Goal: Task Accomplishment & Management: Manage account settings

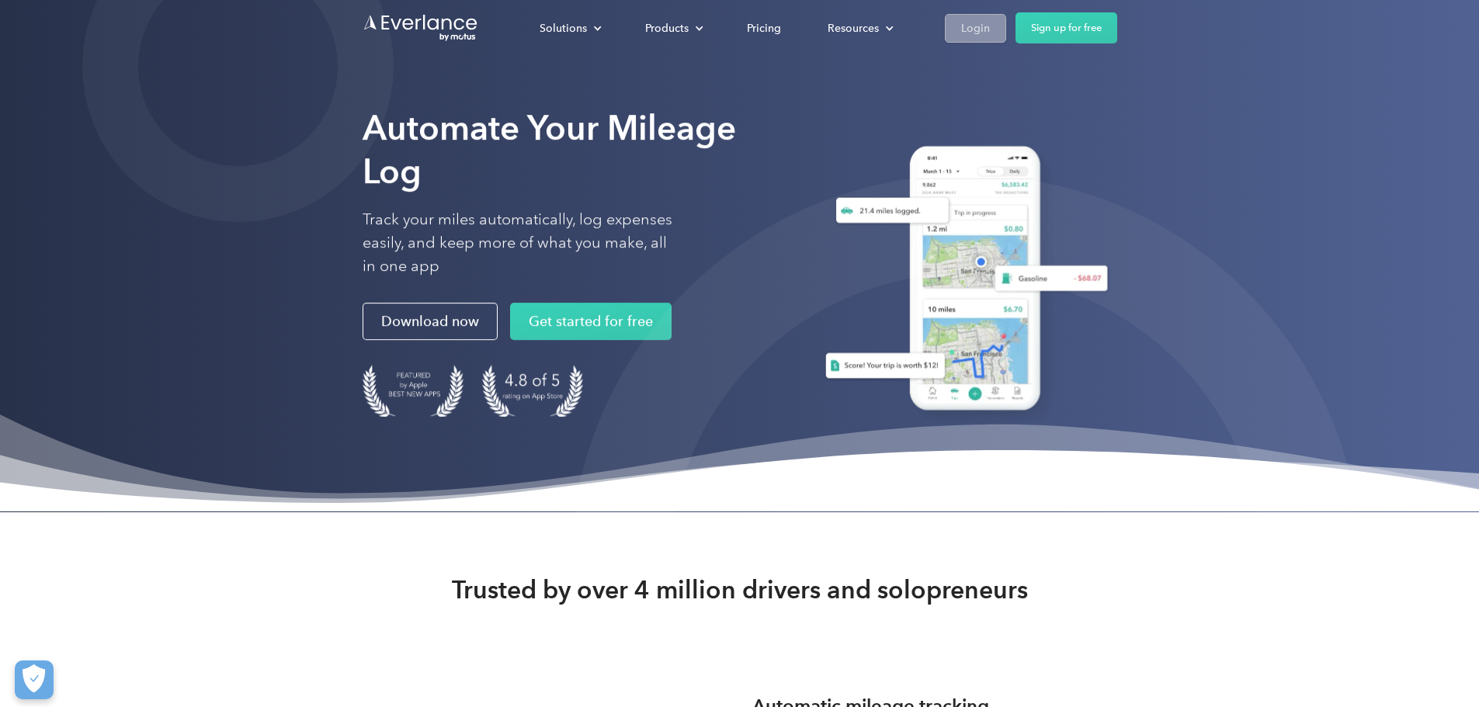
click at [990, 28] on div "Login" at bounding box center [975, 28] width 29 height 19
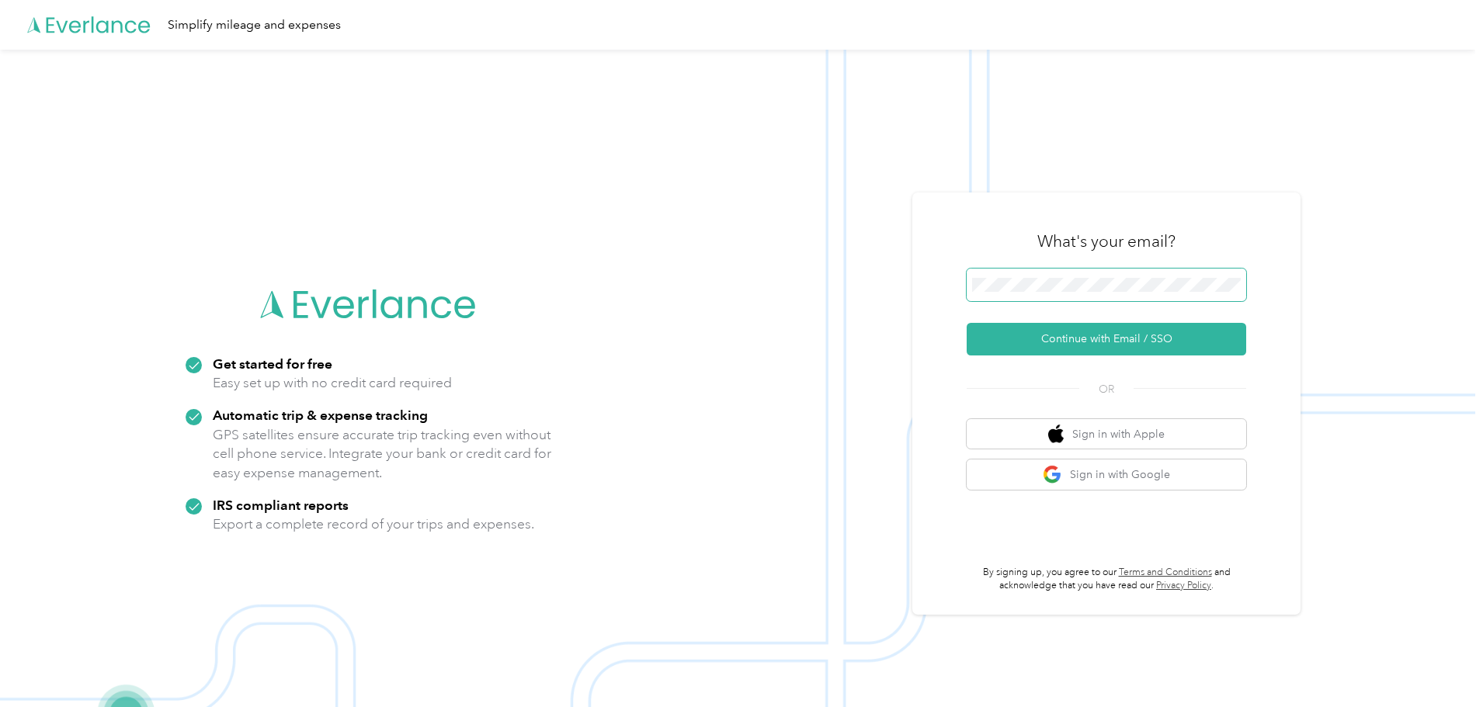
click at [1094, 278] on span at bounding box center [1105, 285] width 279 height 33
click at [1102, 292] on span at bounding box center [1105, 285] width 279 height 33
click at [1183, 338] on button "Continue with Email / SSO" at bounding box center [1105, 339] width 279 height 33
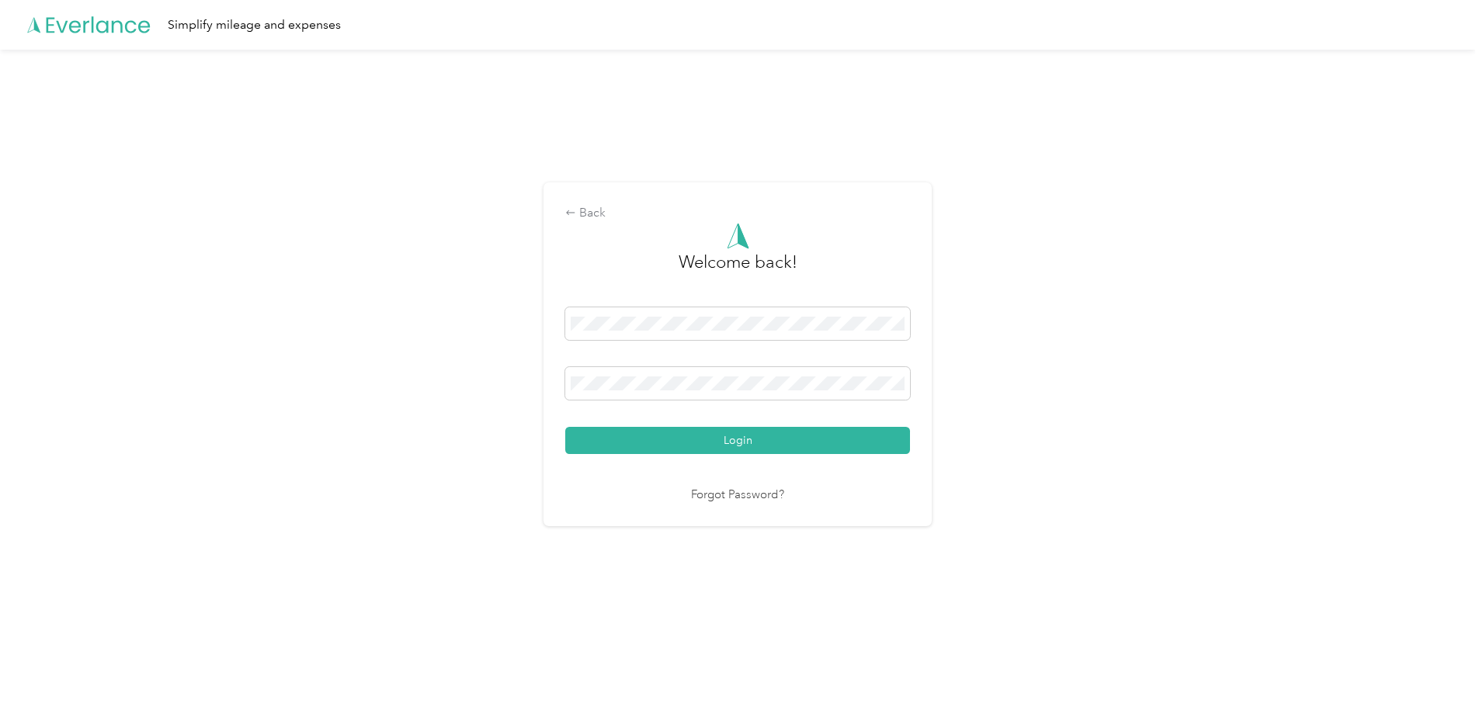
drag, startPoint x: 824, startPoint y: 432, endPoint x: 950, endPoint y: 449, distance: 126.9
click at [826, 433] on button "Login" at bounding box center [737, 440] width 345 height 27
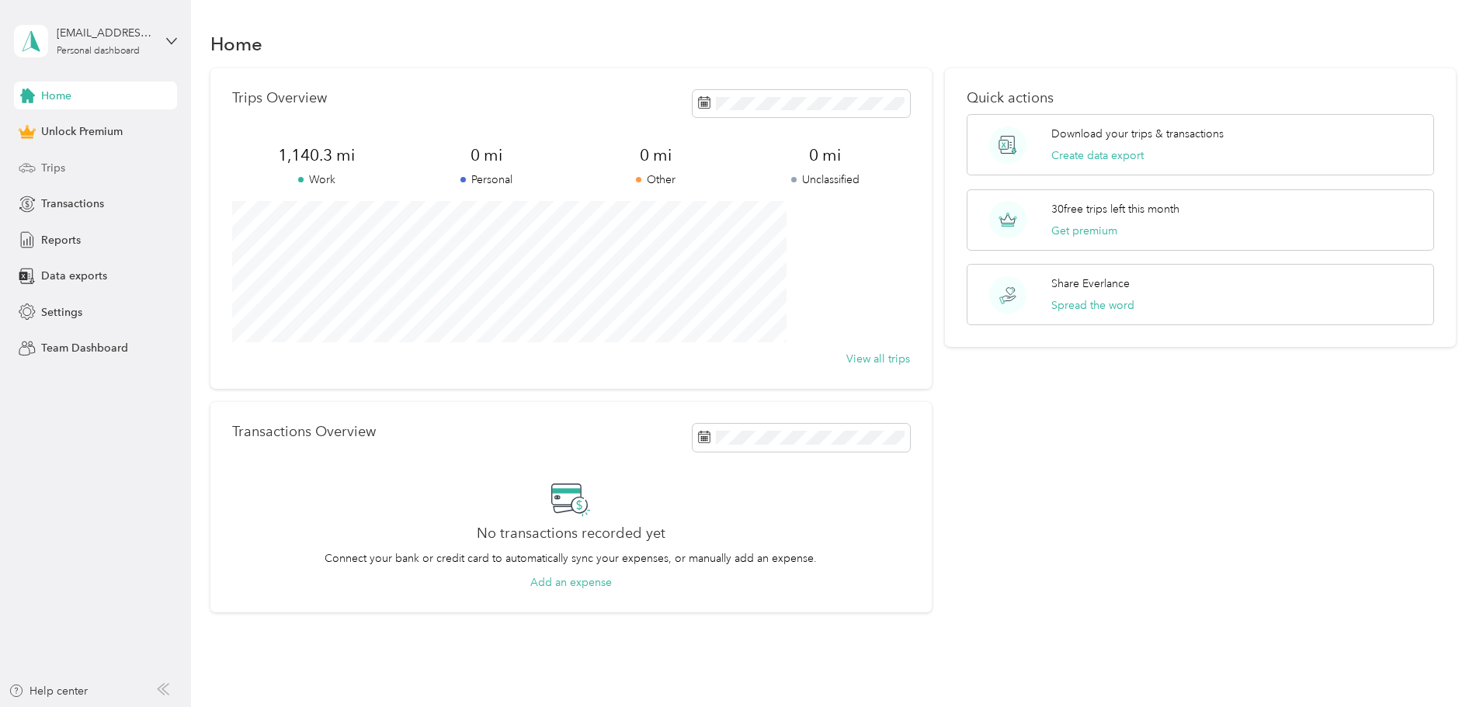
click at [88, 165] on div "Trips" at bounding box center [95, 168] width 163 height 28
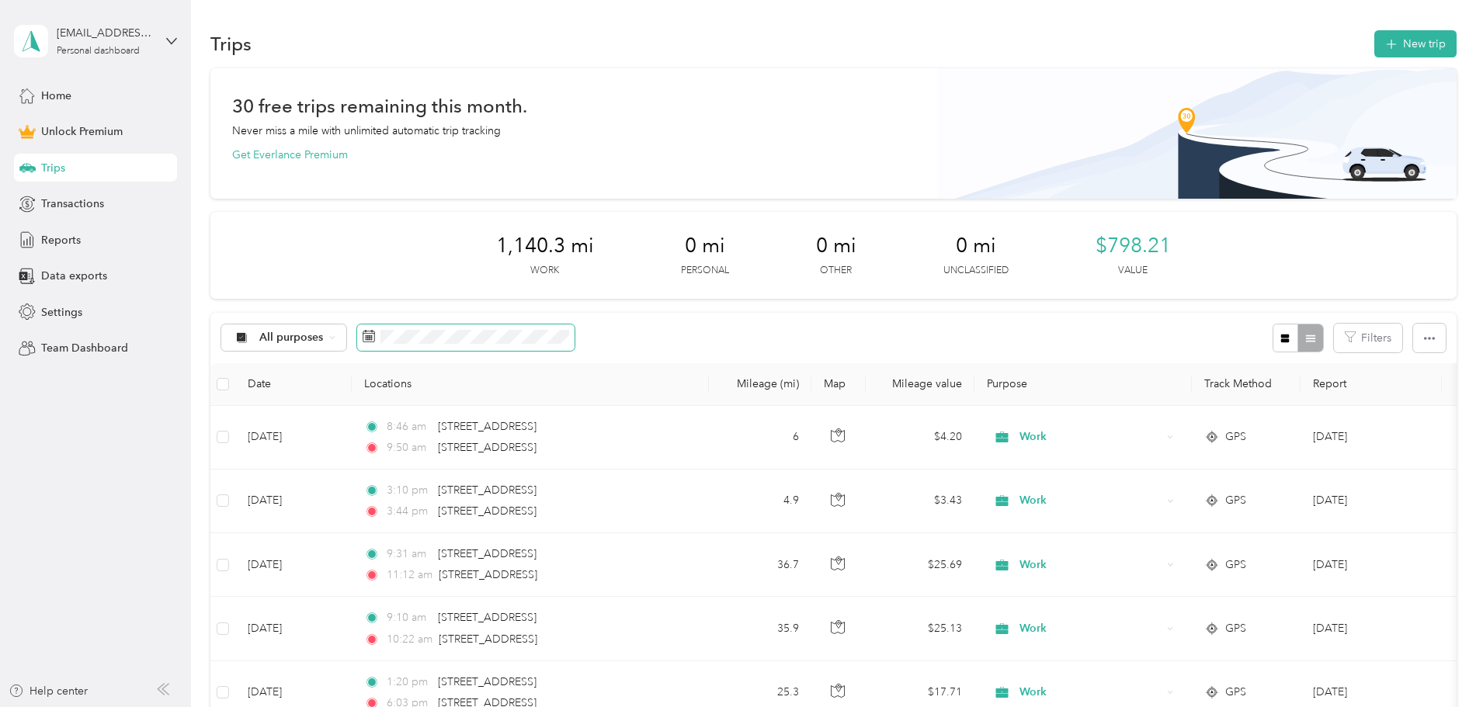
click at [375, 336] on icon at bounding box center [369, 336] width 12 height 12
click at [369, 338] on rect at bounding box center [368, 339] width 2 height 2
click at [769, 337] on div "All purposes Filters" at bounding box center [833, 338] width 1246 height 50
click at [375, 337] on icon at bounding box center [369, 336] width 12 height 12
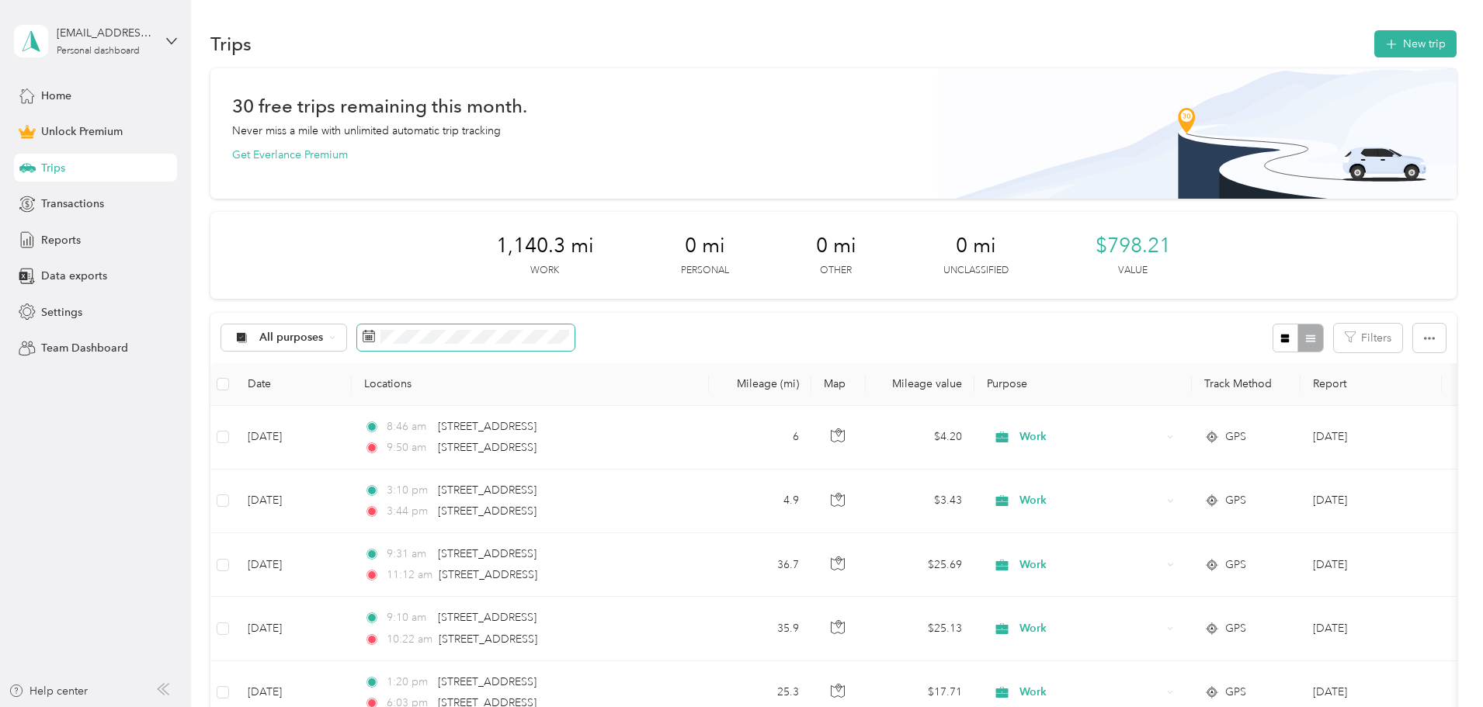
click at [375, 337] on icon at bounding box center [369, 336] width 12 height 12
drag, startPoint x: 474, startPoint y: 337, endPoint x: 804, endPoint y: 338, distance: 329.9
click at [802, 338] on div "All purposes Filters" at bounding box center [833, 338] width 1246 height 50
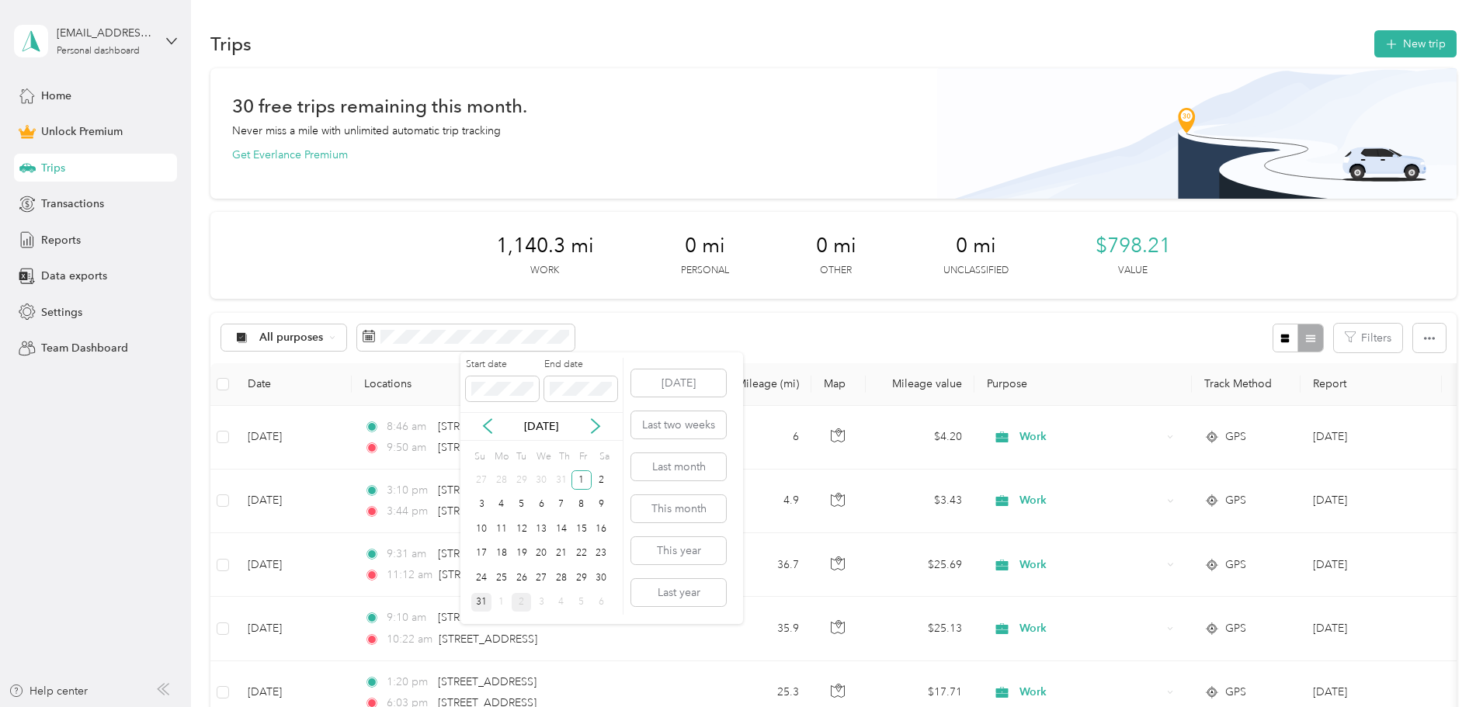
click at [481, 605] on div "31" at bounding box center [481, 602] width 20 height 19
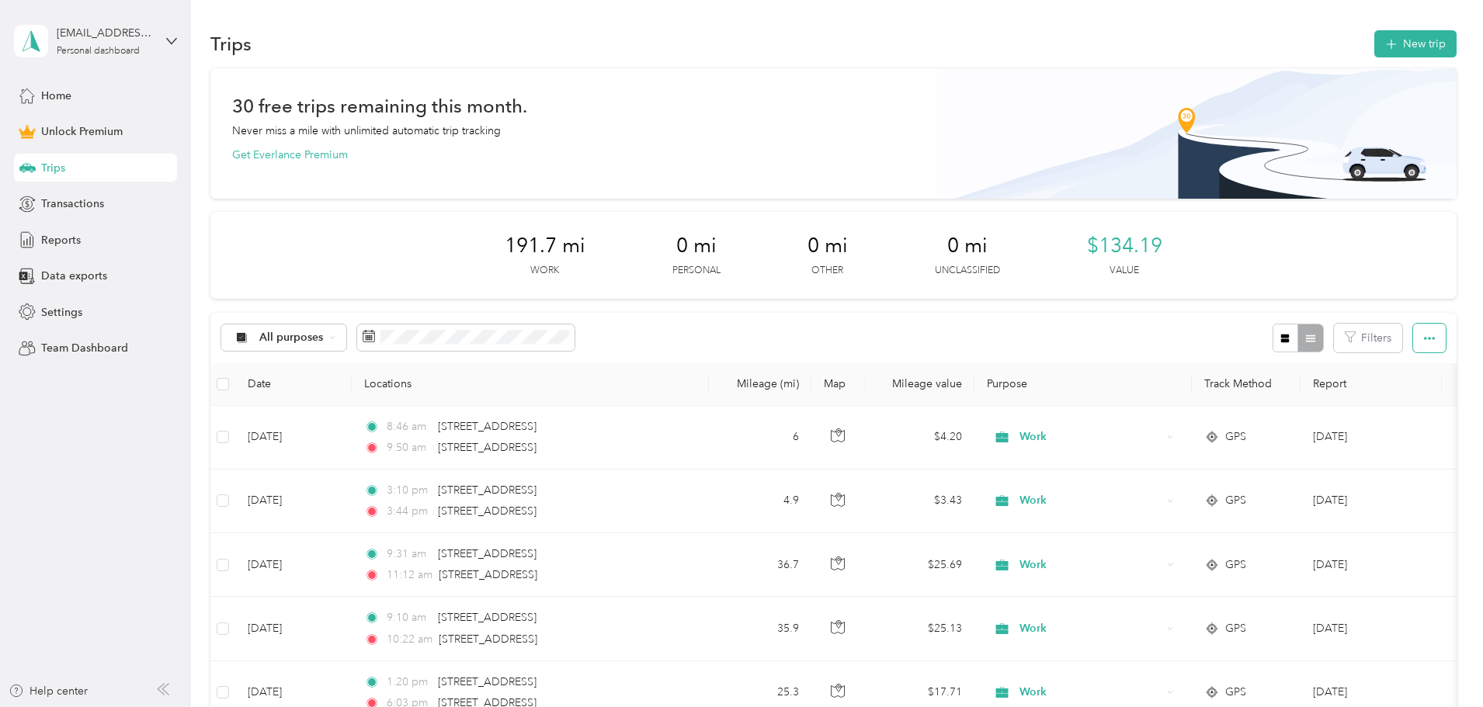
click at [1413, 339] on button "button" at bounding box center [1429, 338] width 33 height 29
click at [1301, 390] on span "Export" at bounding box center [1299, 394] width 33 height 13
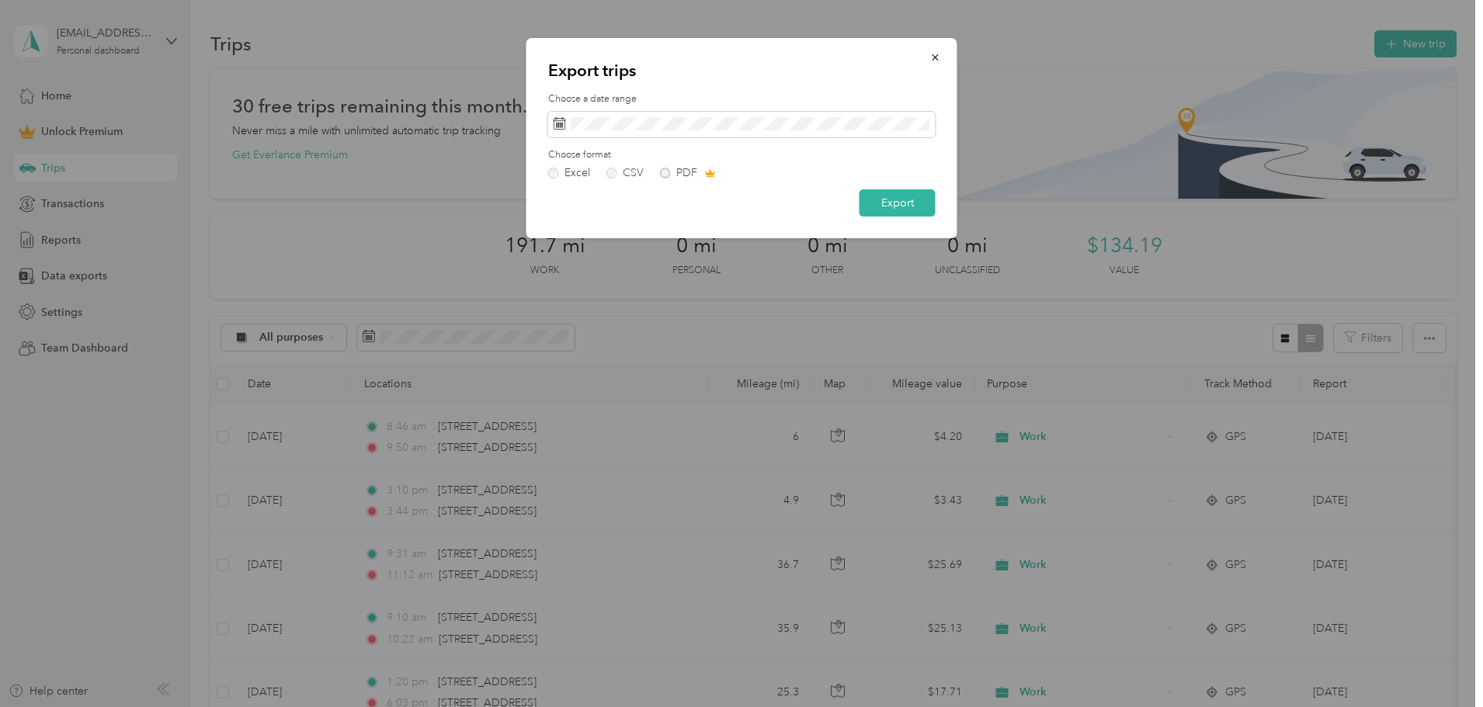
click at [880, 204] on button "Export" at bounding box center [897, 202] width 76 height 27
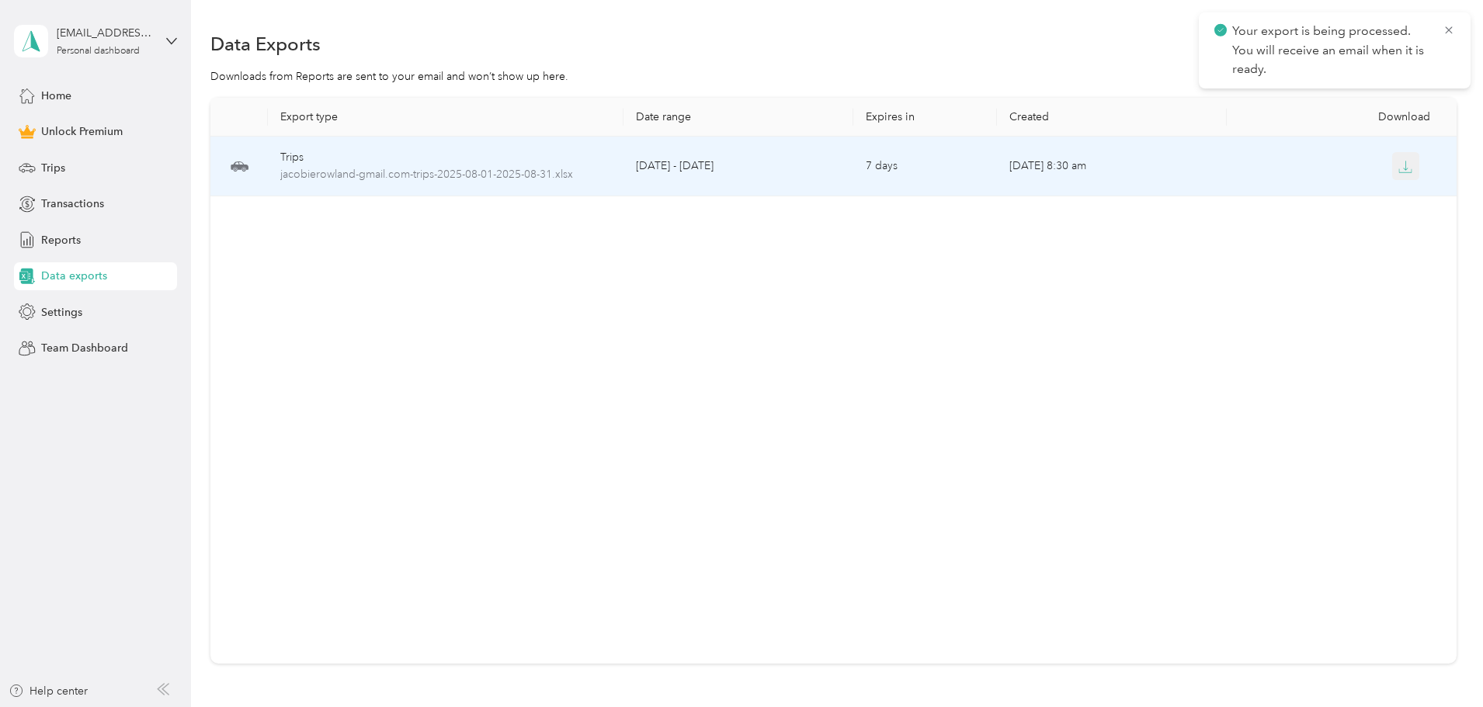
click at [1398, 167] on icon "button" at bounding box center [1405, 167] width 14 height 14
